Goal: Information Seeking & Learning: Learn about a topic

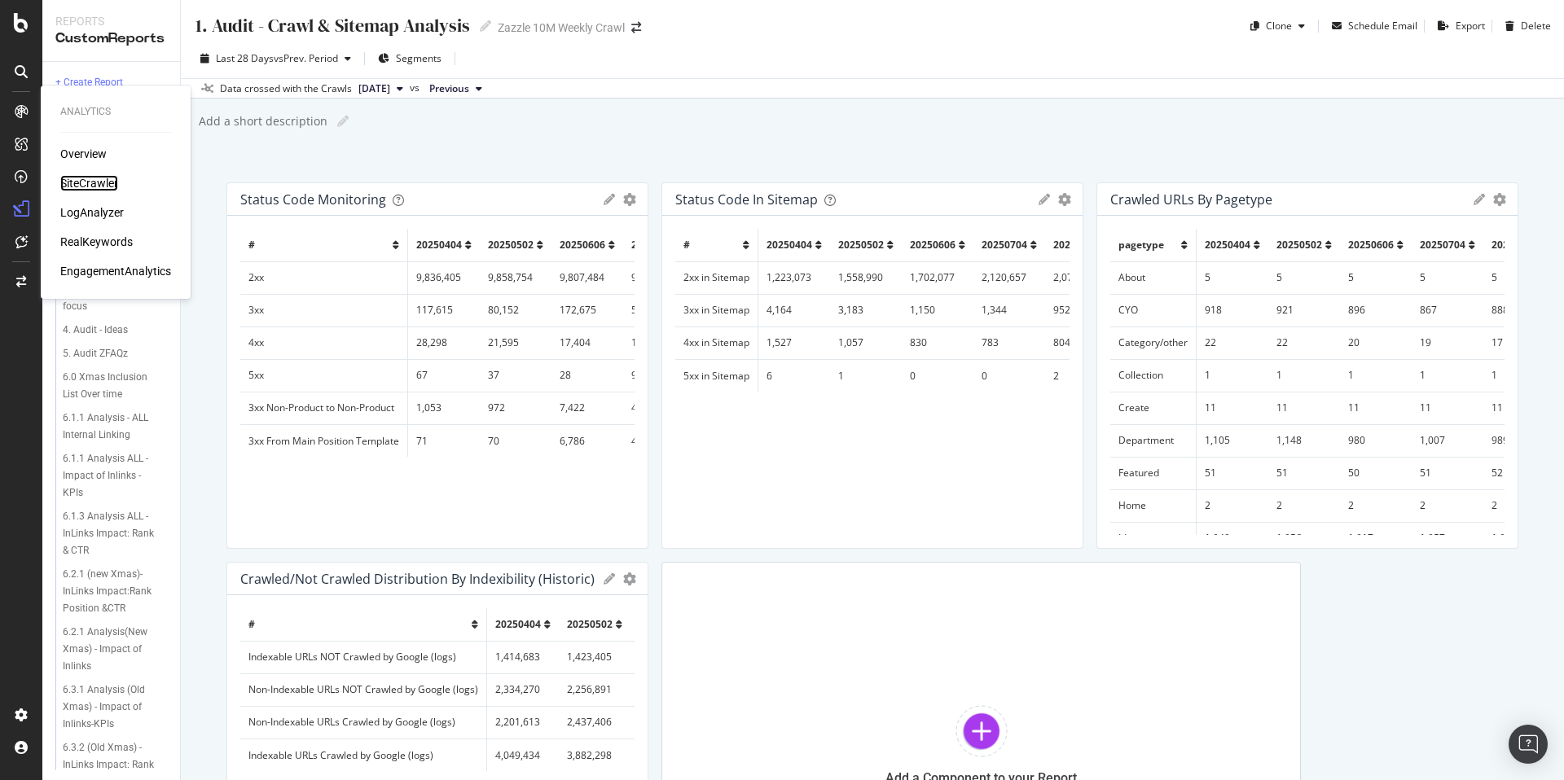
click at [94, 187] on div "SiteCrawler" at bounding box center [89, 183] width 58 height 16
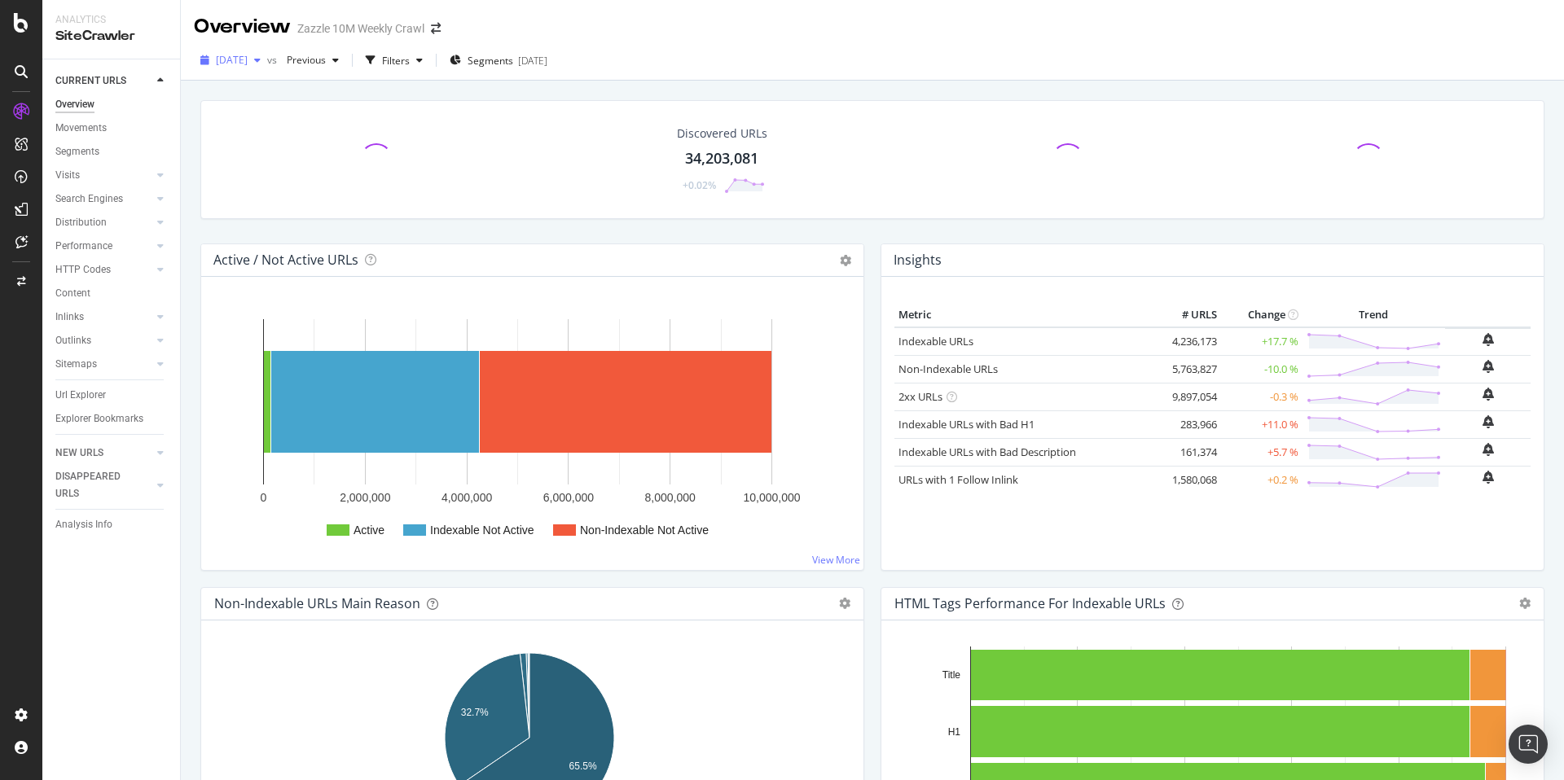
click at [248, 62] on span "2025 Aug. 1st" at bounding box center [232, 60] width 32 height 14
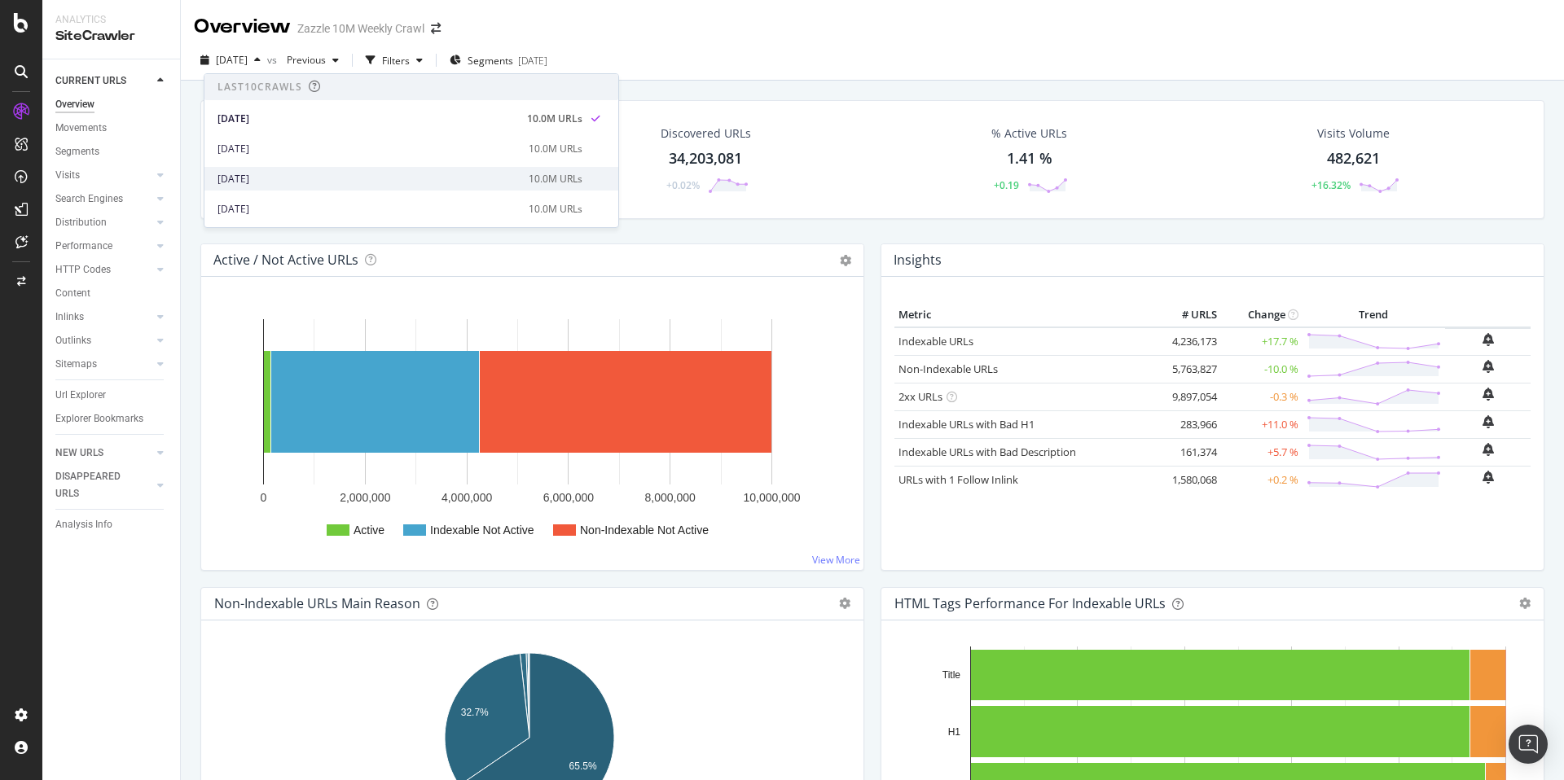
click at [324, 178] on div "2025 Jun. 6th" at bounding box center [368, 179] width 301 height 15
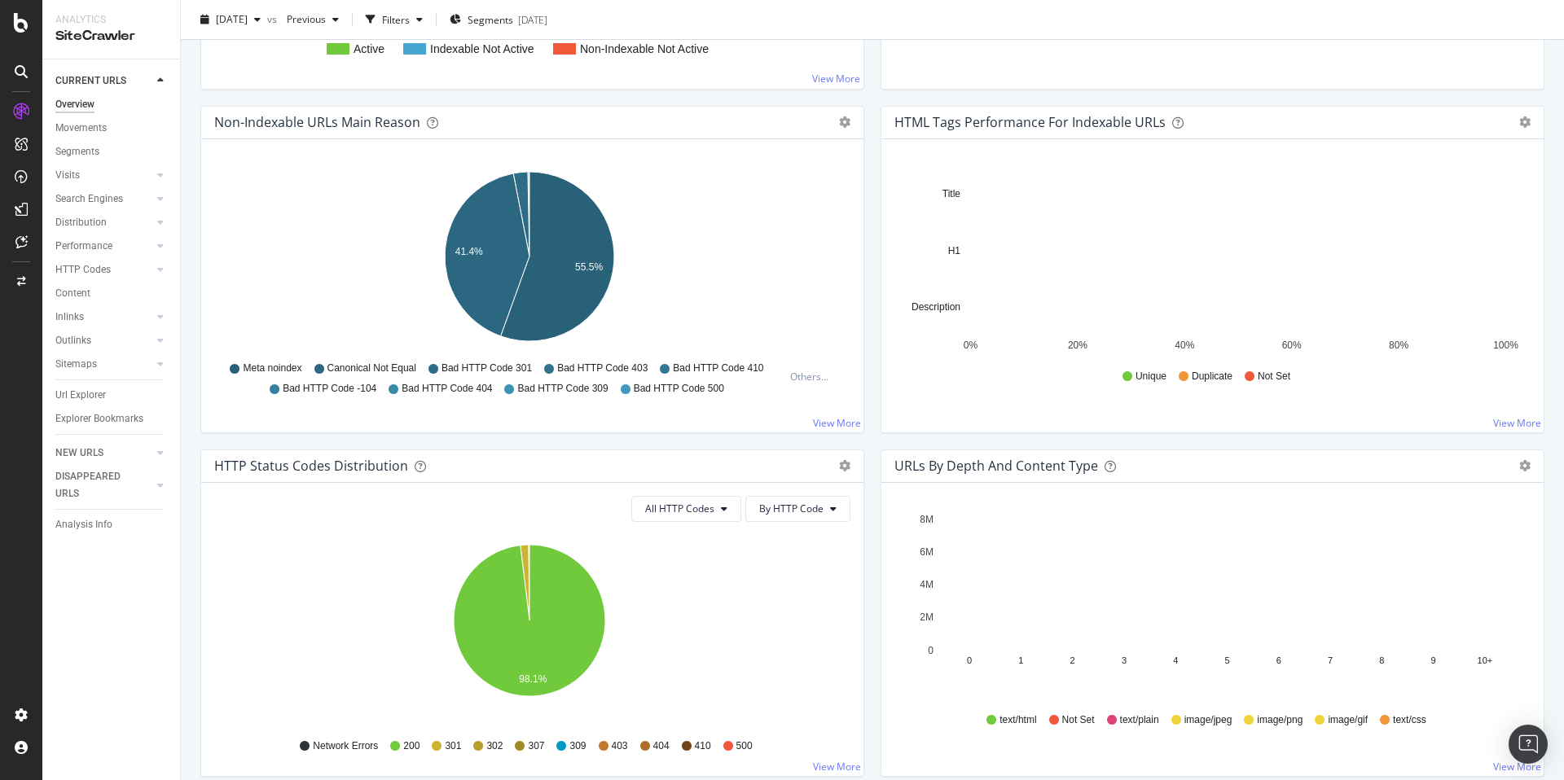
scroll to position [560, 0]
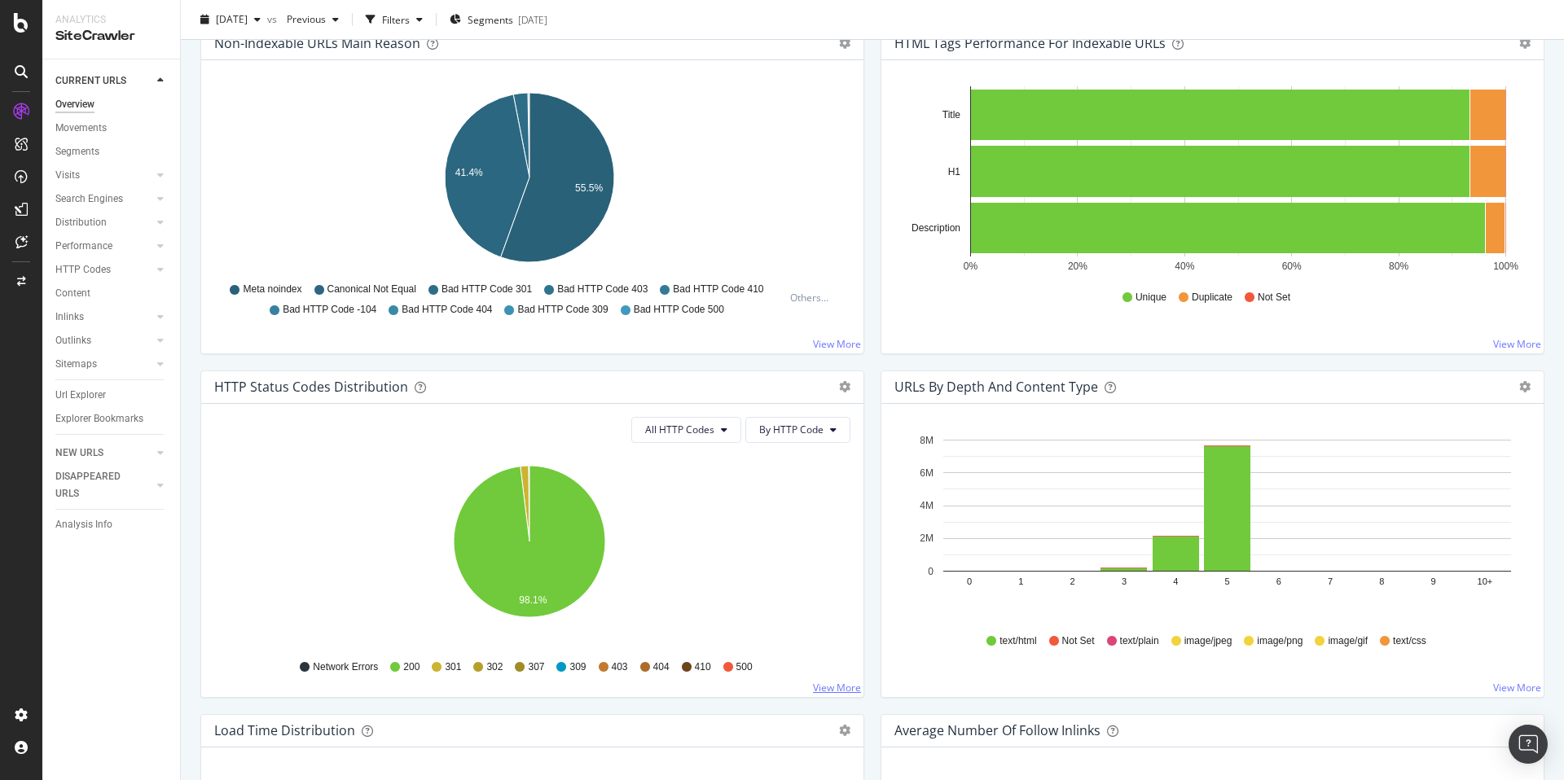
drag, startPoint x: 803, startPoint y: 680, endPoint x: 814, endPoint y: 684, distance: 11.3
click at [803, 680] on div "Network Errors 200 301 302 307 309 403 404 410 500" at bounding box center [532, 667] width 620 height 37
click at [814, 684] on link "View More" at bounding box center [837, 688] width 48 height 14
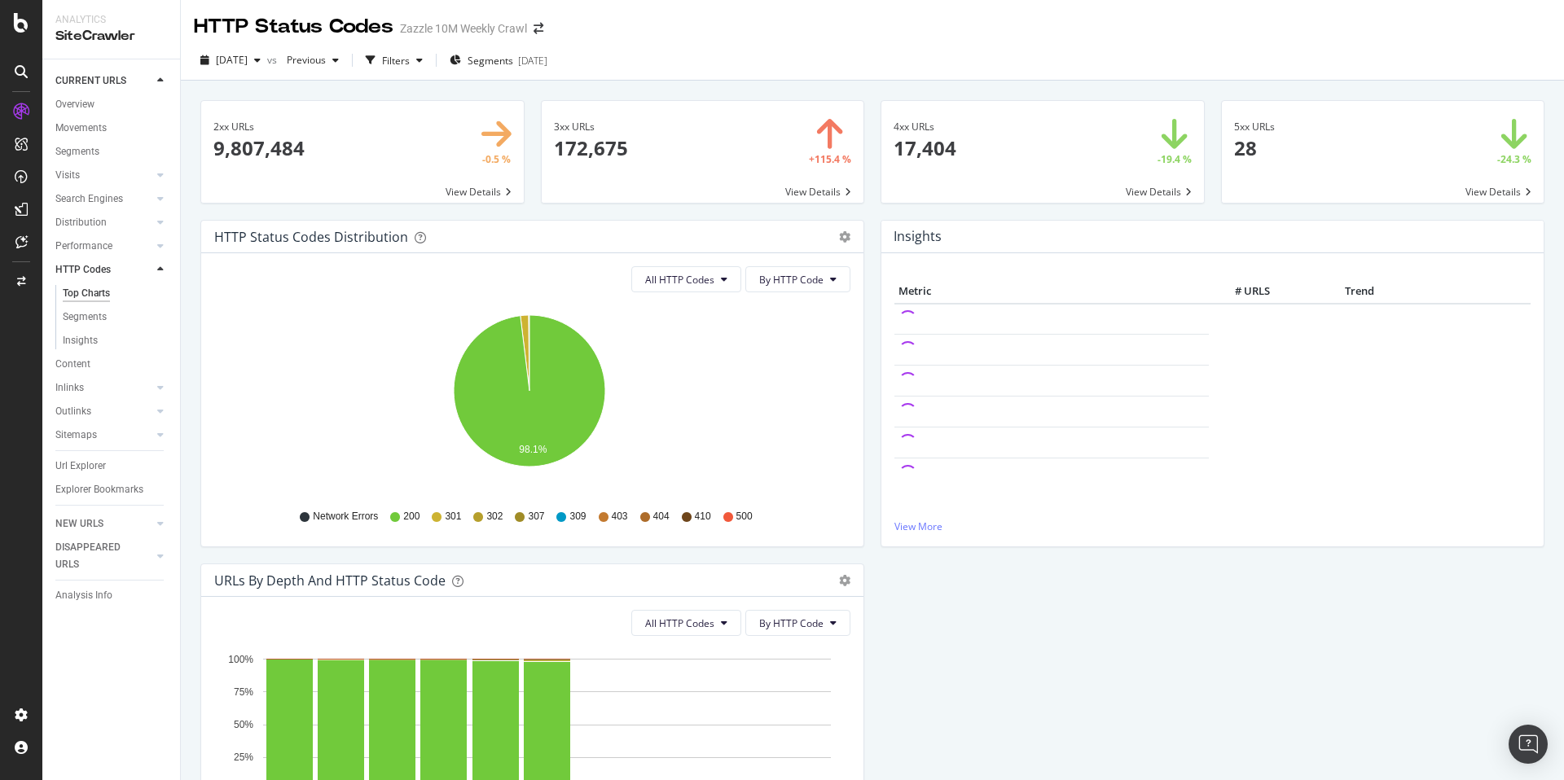
click at [1312, 171] on span at bounding box center [1383, 152] width 323 height 102
click at [658, 149] on span at bounding box center [703, 152] width 323 height 102
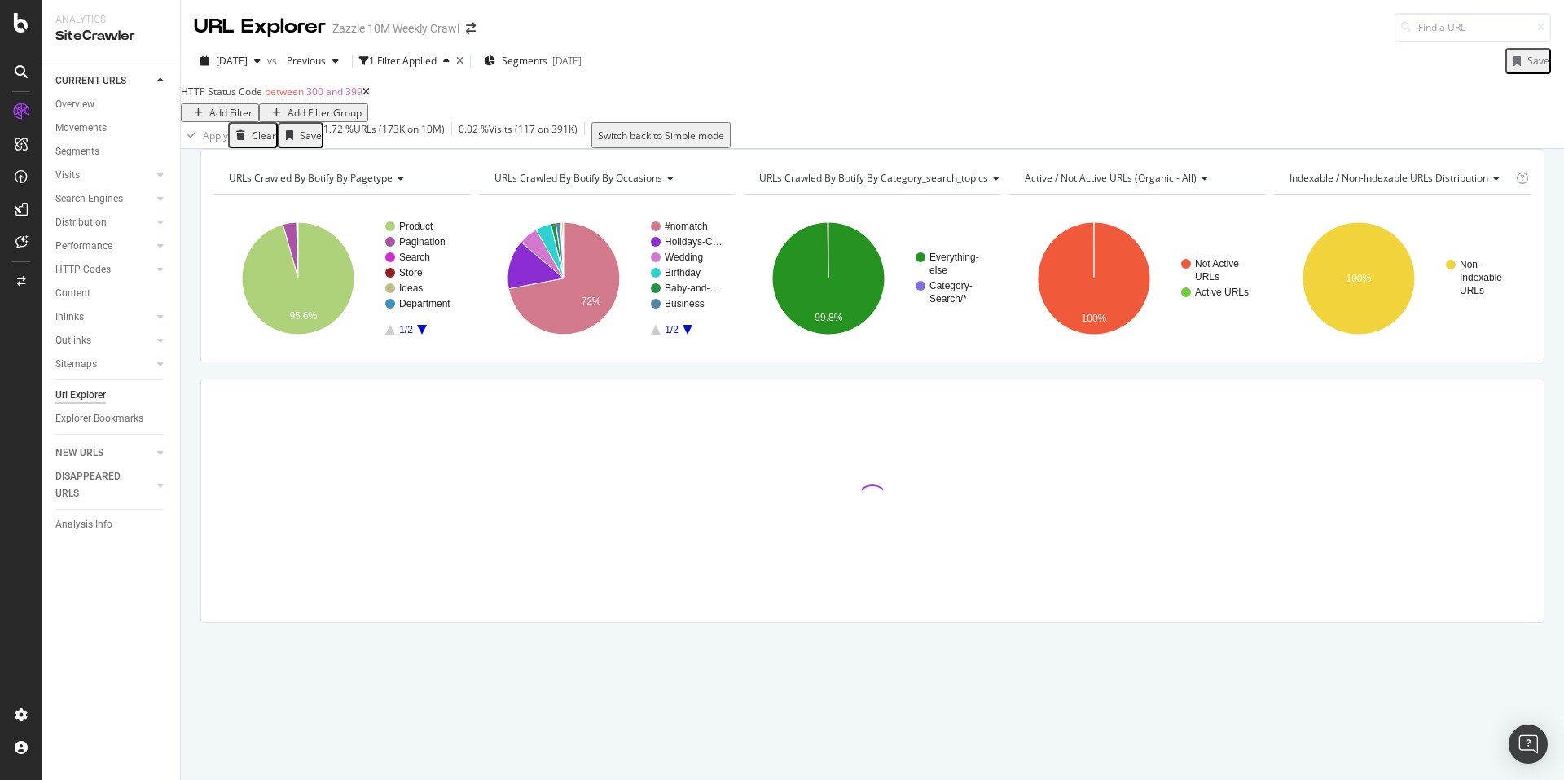
click at [253, 108] on div "Add Filter" at bounding box center [230, 113] width 43 height 14
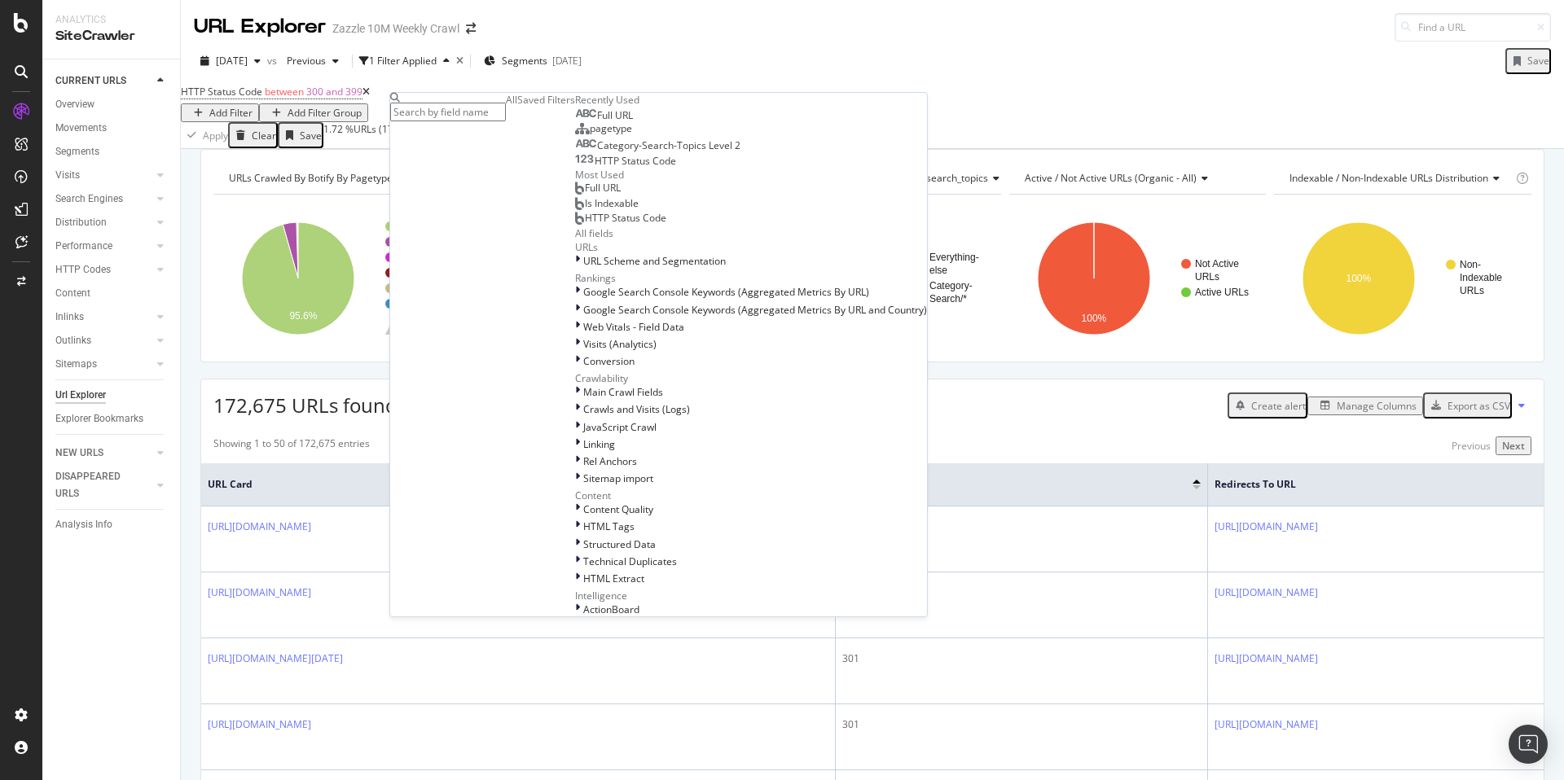
click at [575, 195] on div "Full URL" at bounding box center [598, 188] width 46 height 13
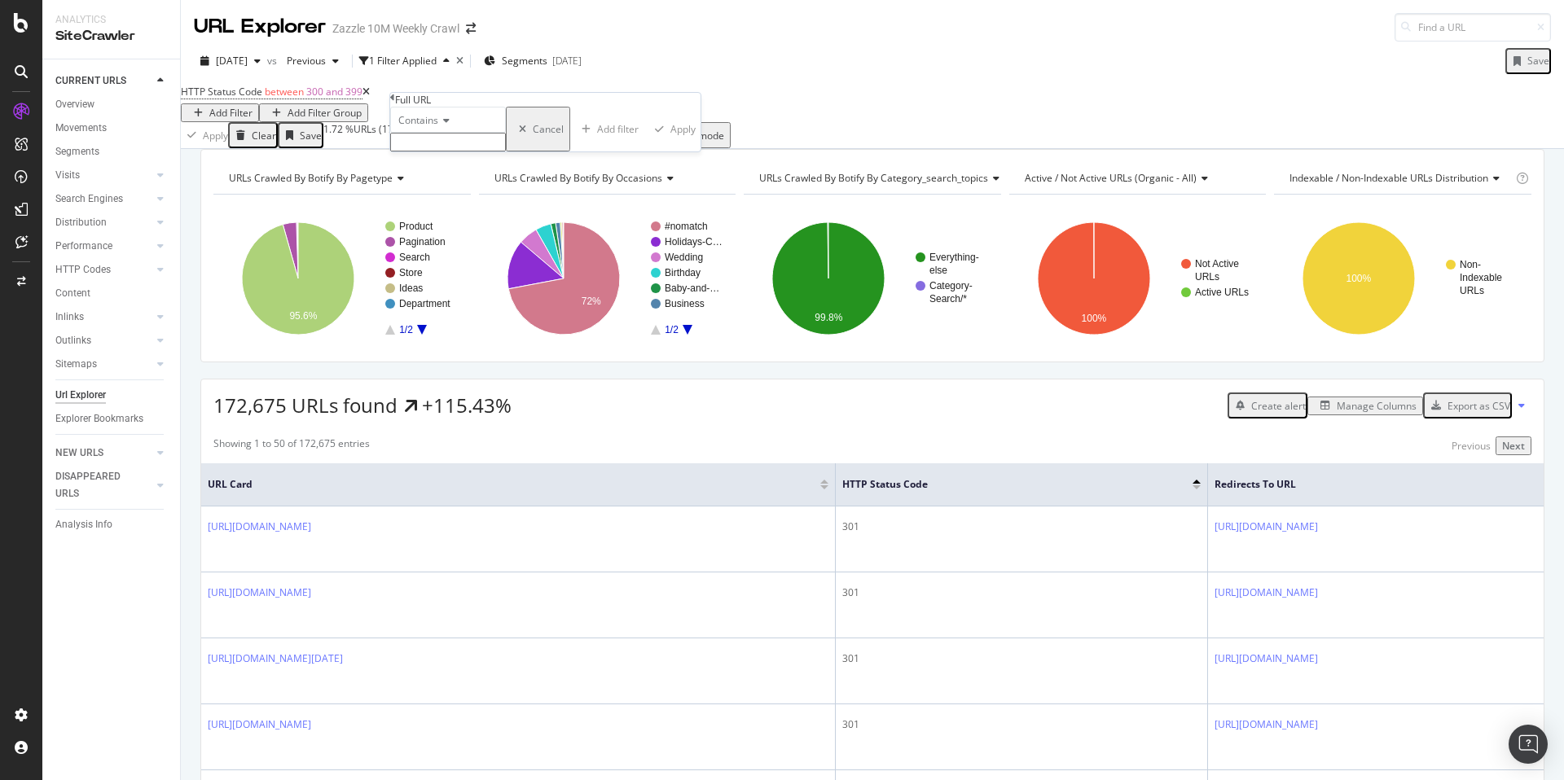
click at [506, 152] on input "text" at bounding box center [448, 142] width 116 height 19
type input "?pg"
click at [675, 141] on div "Apply" at bounding box center [687, 134] width 25 height 14
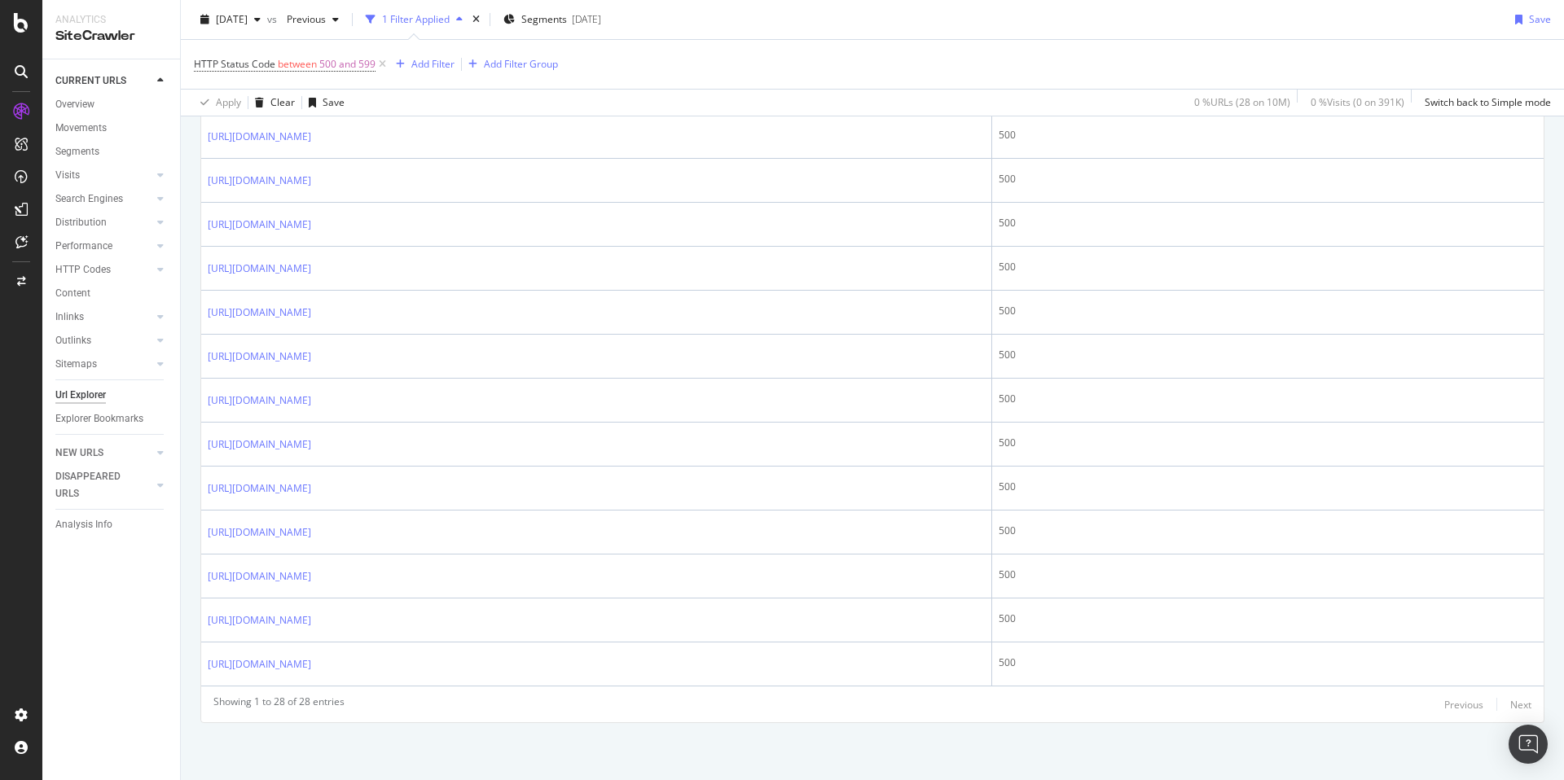
scroll to position [1077, 0]
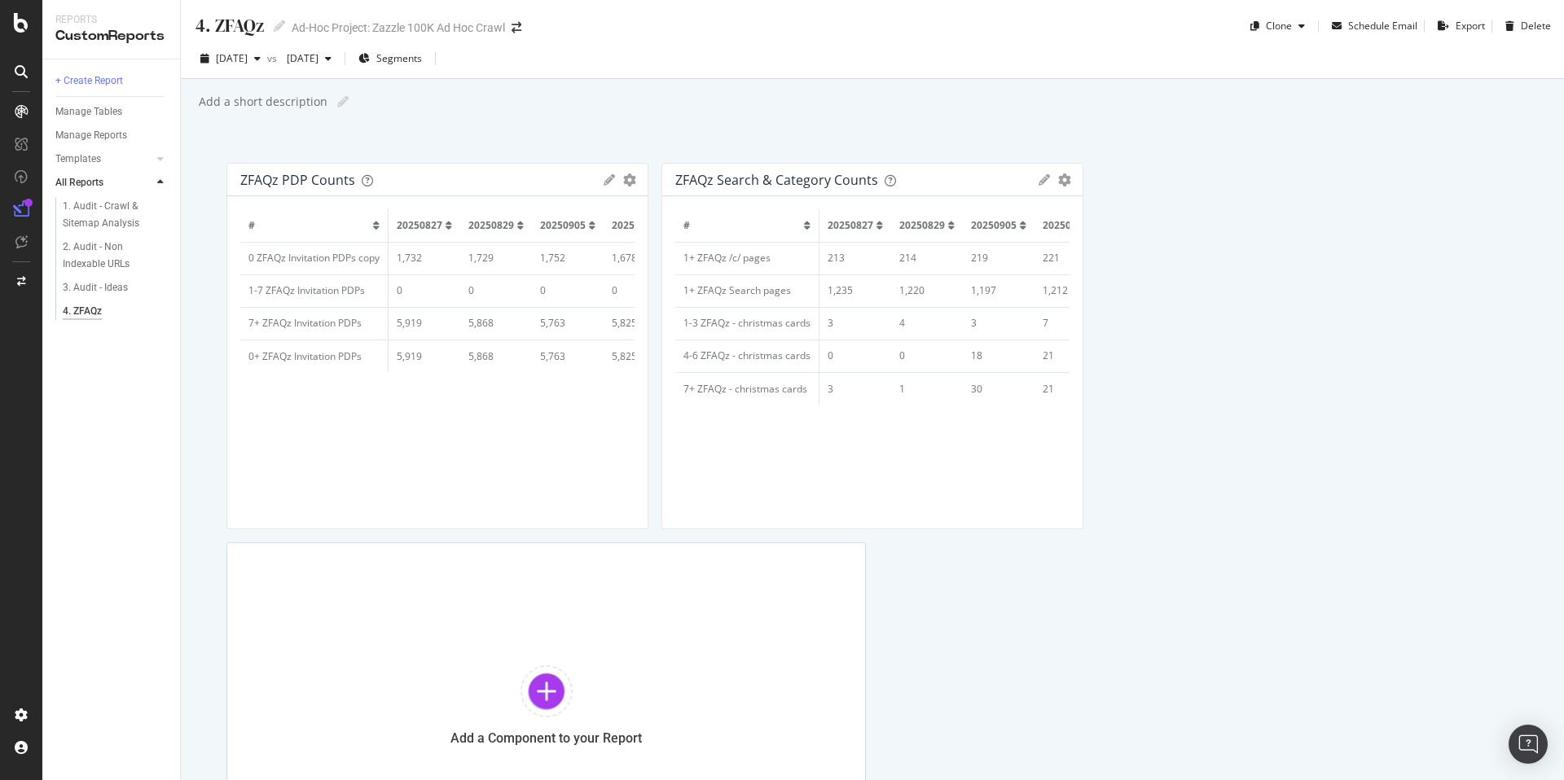
scroll to position [0, 267]
